Goal: Complete application form

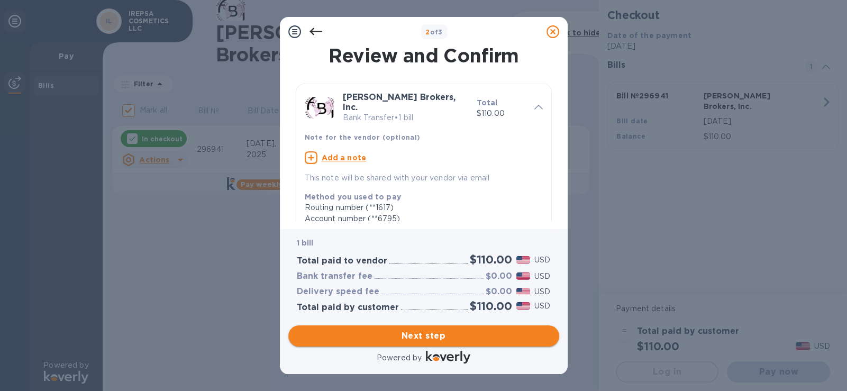
click at [446, 333] on span "Next step" at bounding box center [424, 336] width 254 height 13
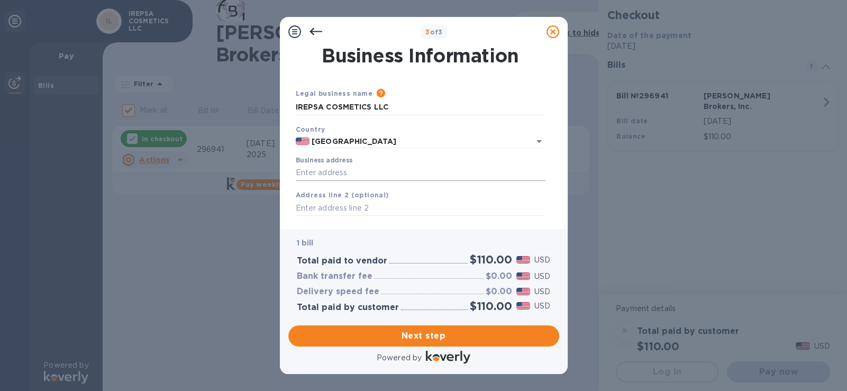
click at [337, 175] on input "Business address" at bounding box center [421, 173] width 250 height 16
type input "[STREET_ADDRESS]"
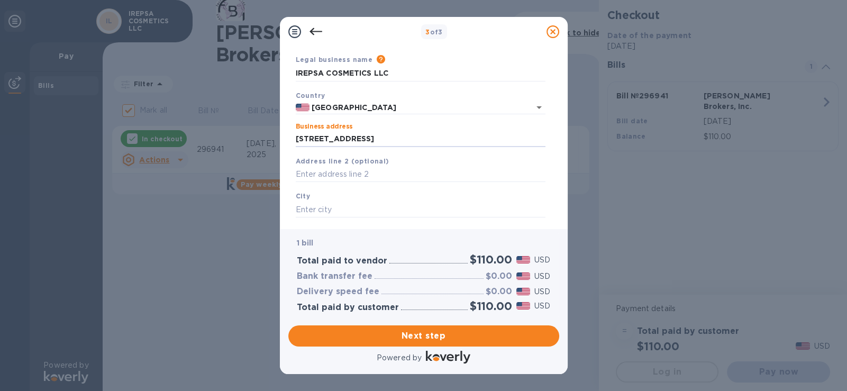
scroll to position [105, 0]
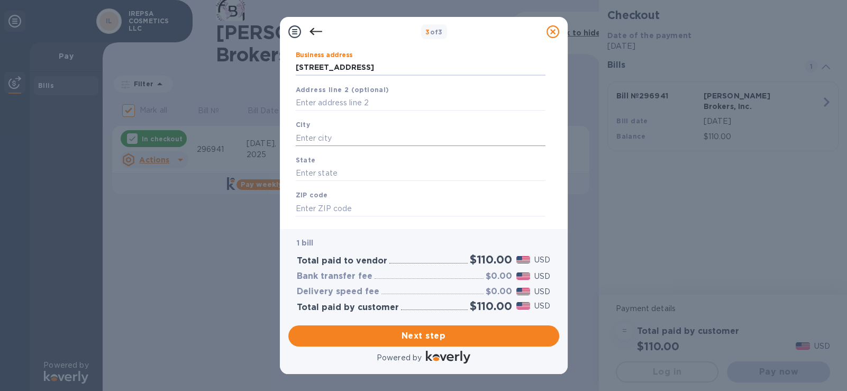
click at [385, 132] on input "text" at bounding box center [421, 138] width 250 height 16
type input "C"
type input "[GEOGRAPHIC_DATA]"
type input "CA"
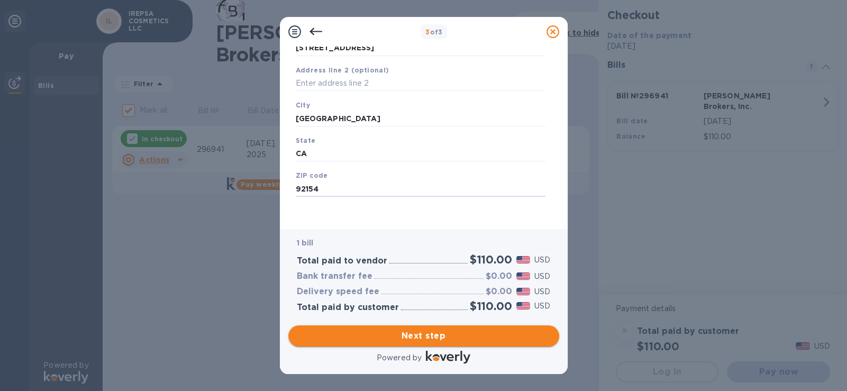
type input "92154"
click at [443, 338] on span "Next step" at bounding box center [424, 336] width 254 height 13
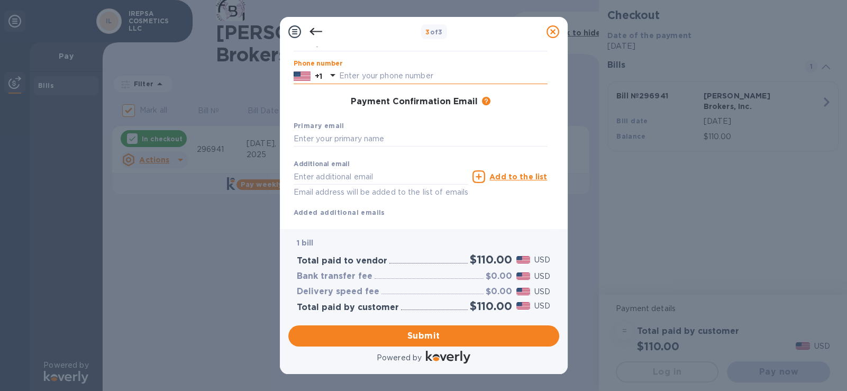
click at [386, 69] on input "text" at bounding box center [443, 76] width 208 height 16
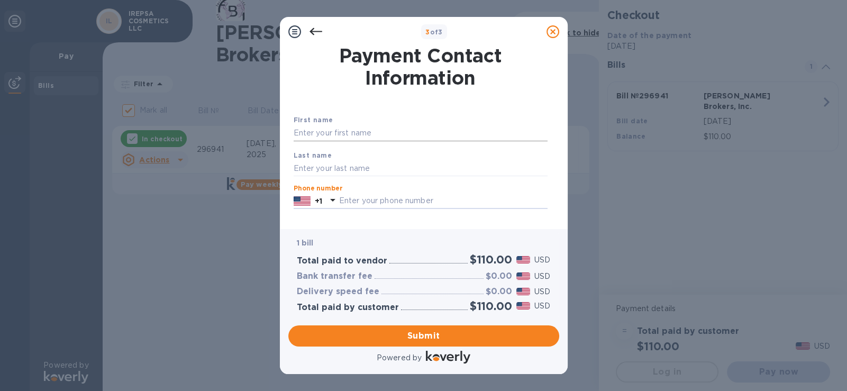
click at [364, 129] on input "text" at bounding box center [421, 133] width 254 height 16
type input "[PERSON_NAME]"
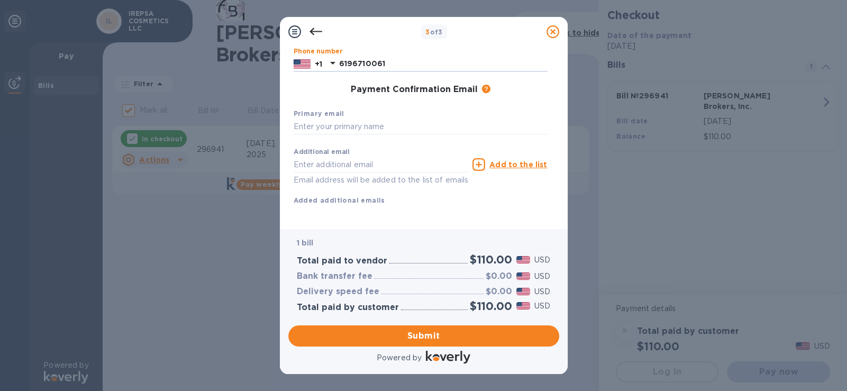
scroll to position [150, 0]
type input "6196710061"
click at [364, 117] on input "text" at bounding box center [421, 125] width 254 height 16
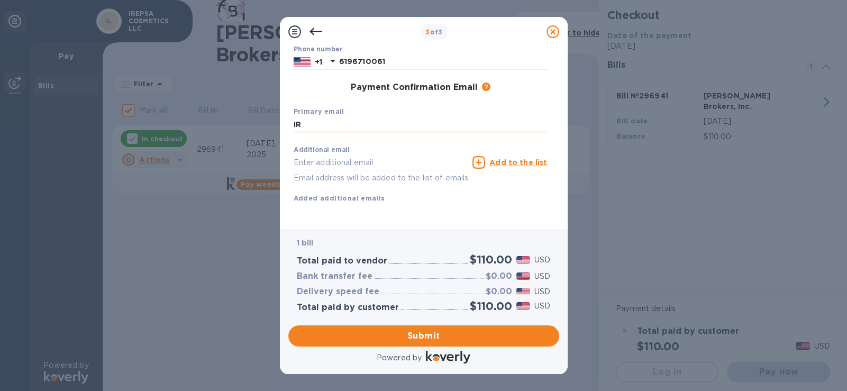
type input "I"
type input "[EMAIL_ADDRESS][DOMAIN_NAME]"
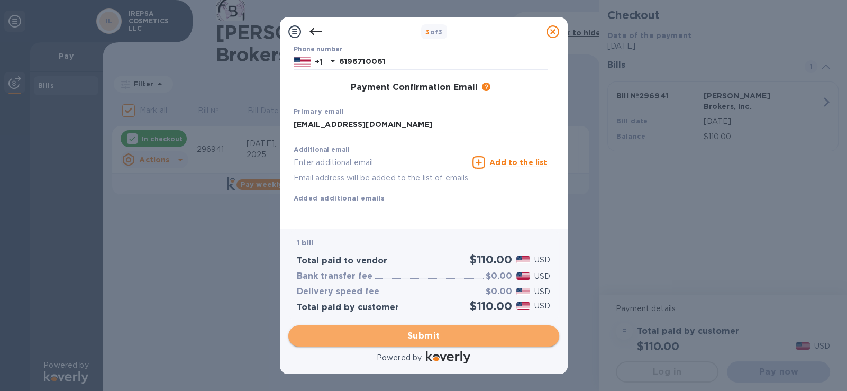
click at [412, 336] on span "Submit" at bounding box center [424, 336] width 254 height 13
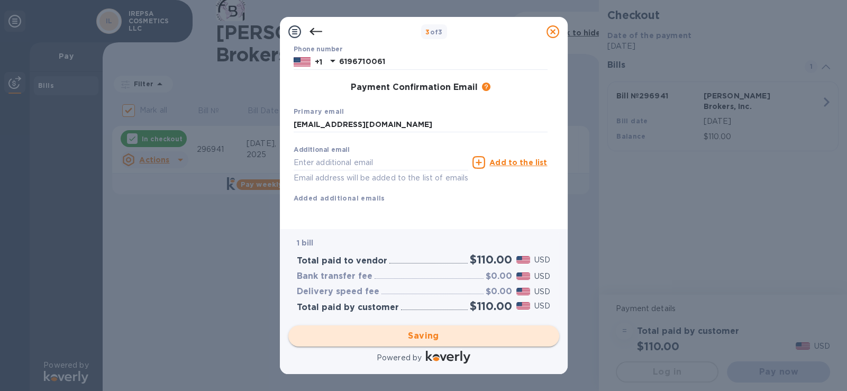
checkbox input "false"
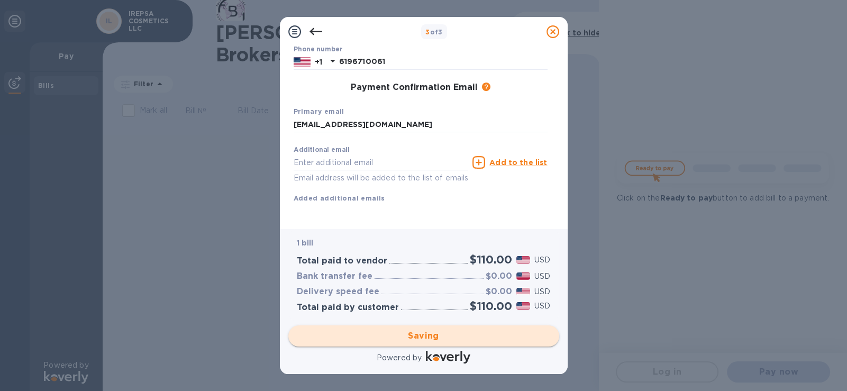
scroll to position [0, 0]
